Goal: Check status: Check status

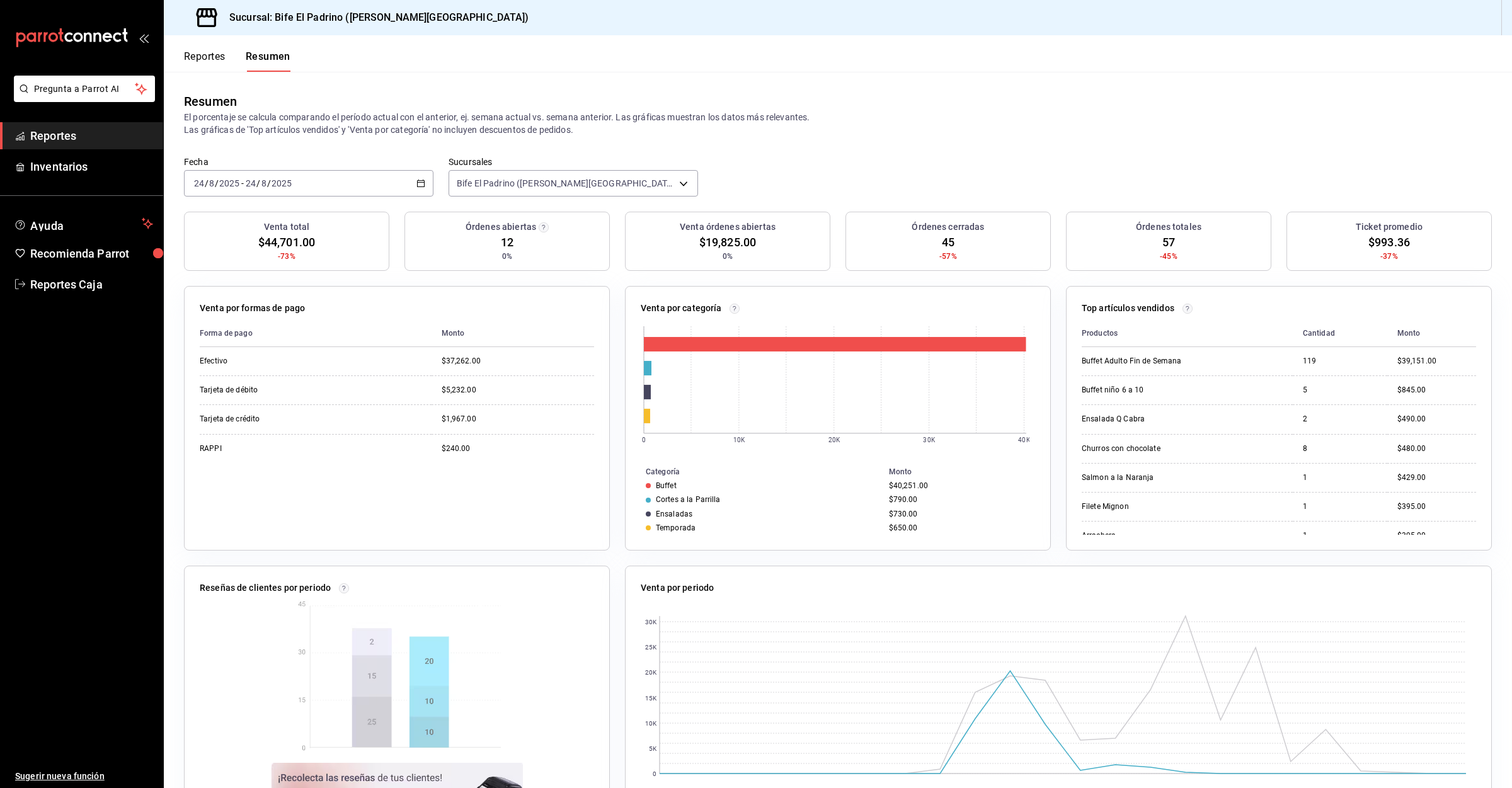
click at [63, 138] on span "Reportes" at bounding box center [91, 136] width 123 height 17
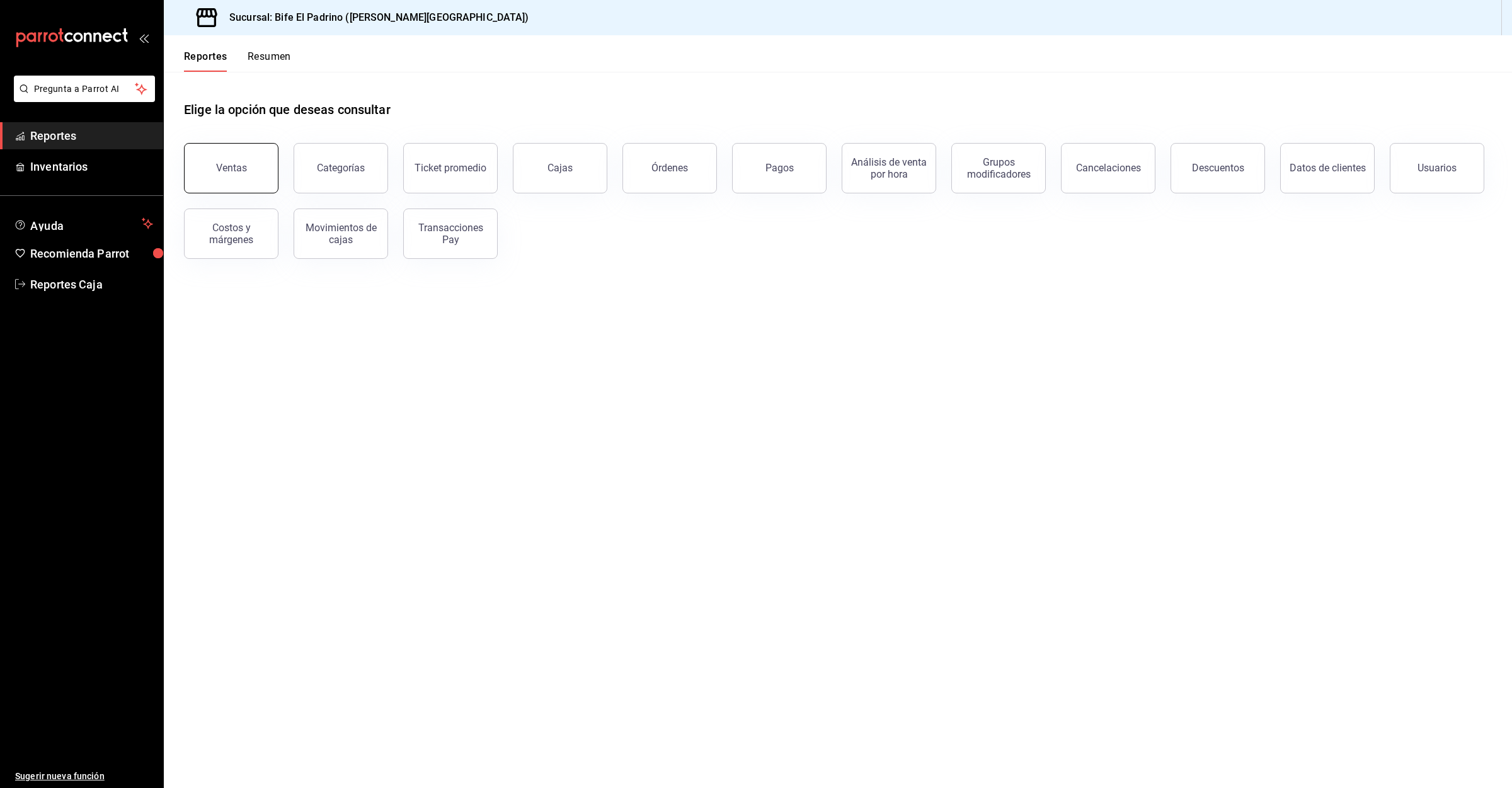
click at [220, 163] on div "Ventas" at bounding box center [231, 168] width 31 height 12
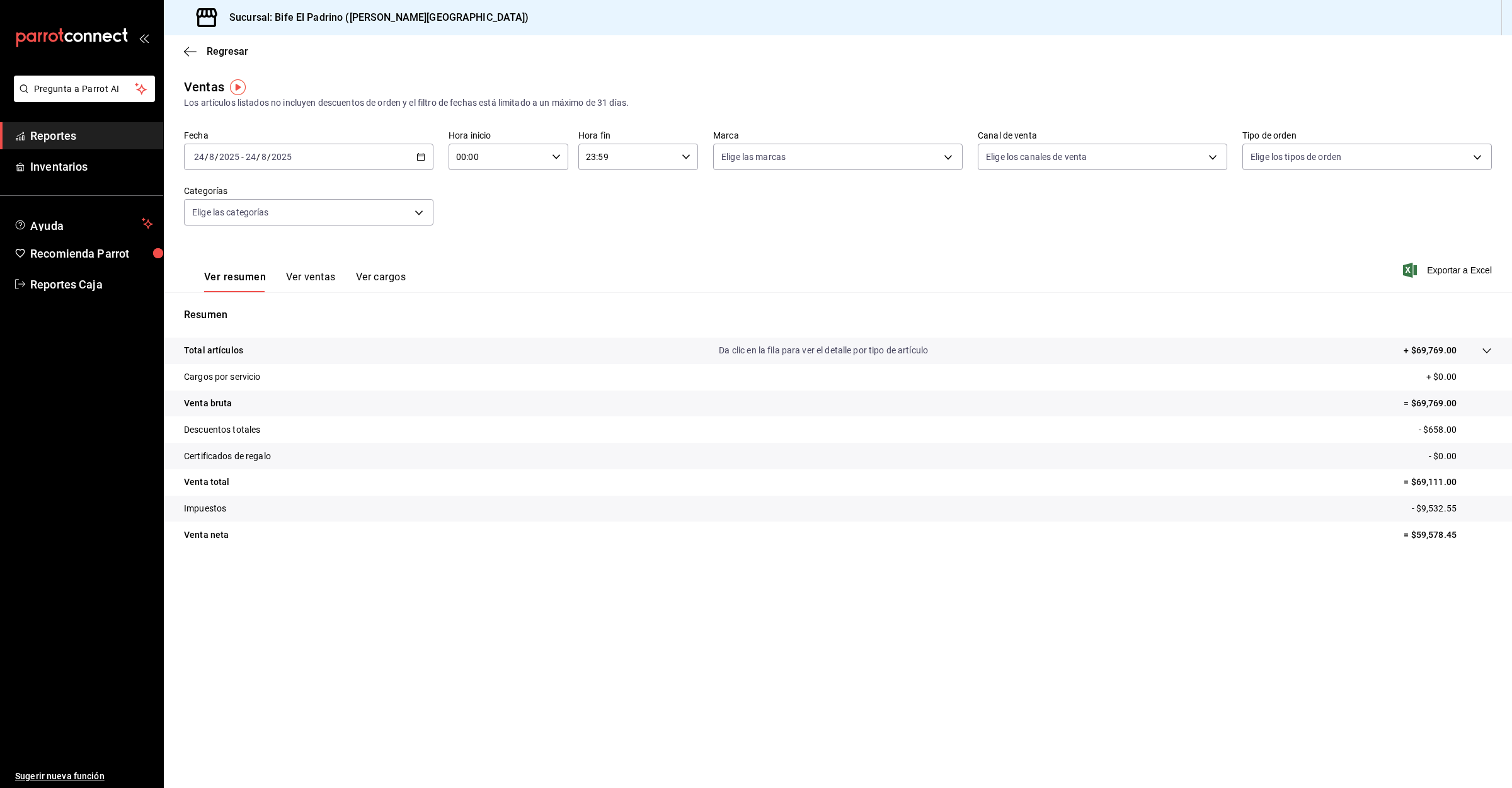
click at [617, 159] on input "23:59" at bounding box center [627, 156] width 98 height 25
click at [610, 217] on span "15" at bounding box center [608, 222] width 40 height 10
type input "15:59"
